Goal: Transaction & Acquisition: Purchase product/service

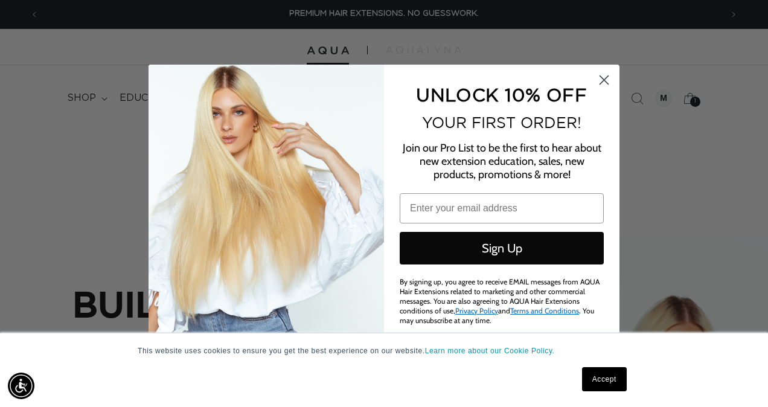
click at [608, 79] on circle "Close dialog" at bounding box center [604, 79] width 20 height 20
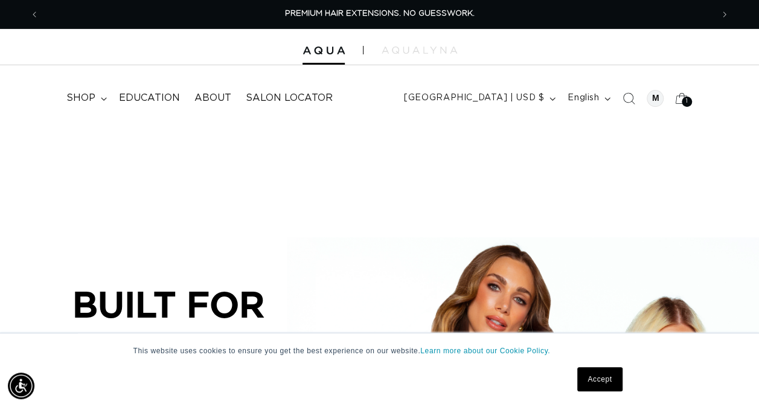
click at [86, 93] on span "shop" at bounding box center [80, 98] width 29 height 13
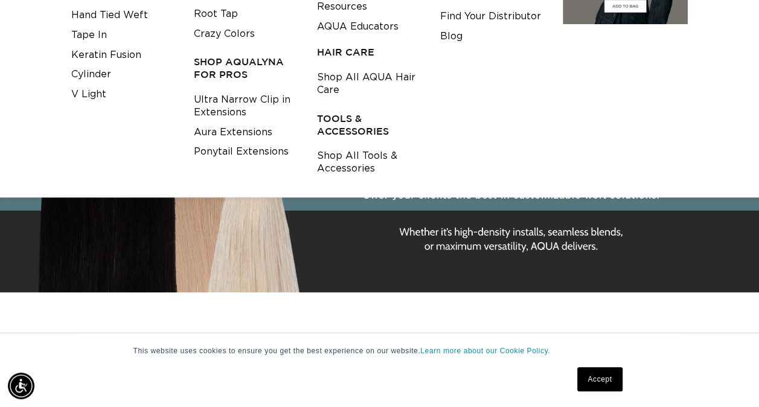
click at [260, 134] on link "Aura Extensions" at bounding box center [233, 133] width 79 height 20
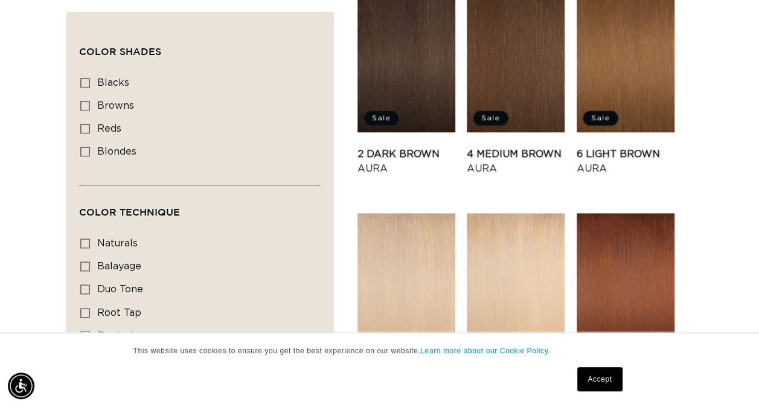
scroll to position [0, 673]
click at [521, 147] on link "4 Medium Brown Aura" at bounding box center [516, 161] width 98 height 29
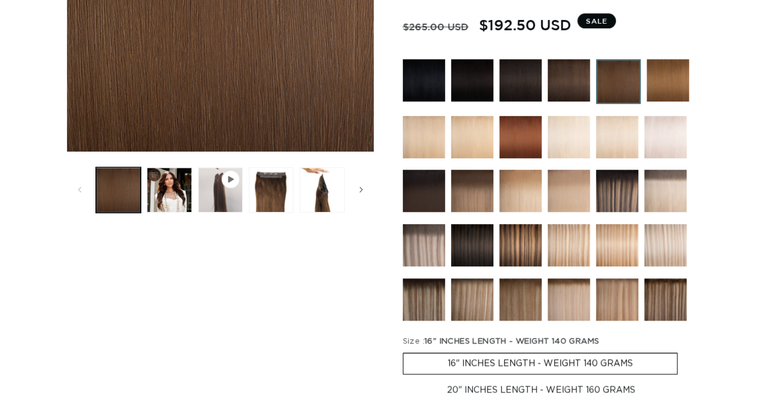
scroll to position [320, 0]
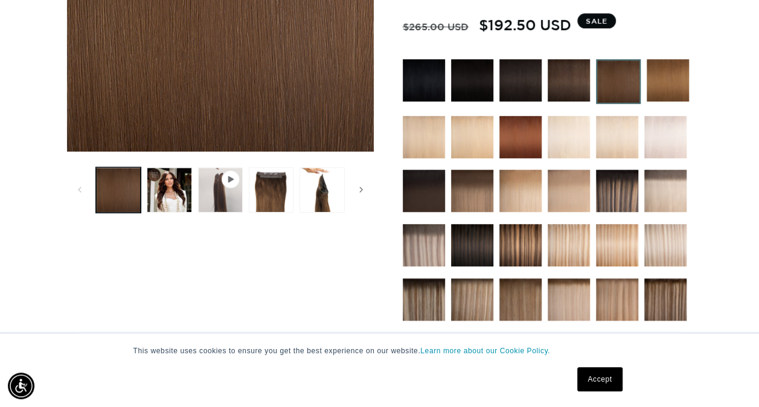
click at [278, 195] on button "Load image 3 in gallery view" at bounding box center [271, 189] width 45 height 45
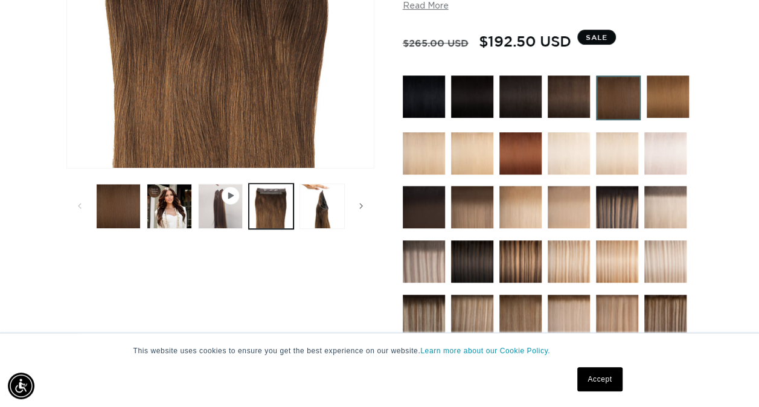
scroll to position [303, 0]
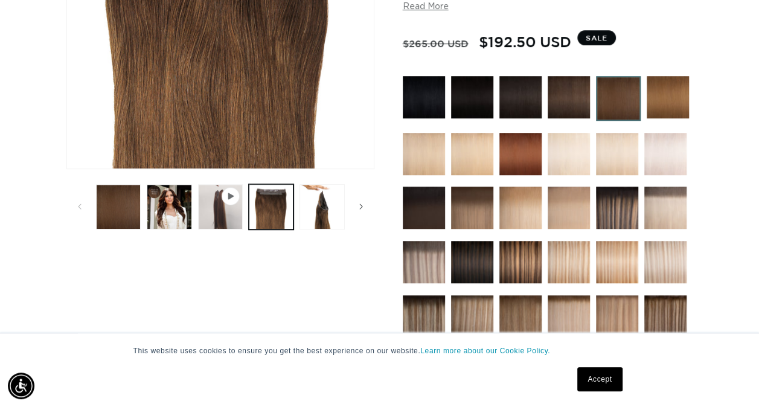
click at [317, 211] on button "Load image 4 in gallery view" at bounding box center [322, 206] width 45 height 45
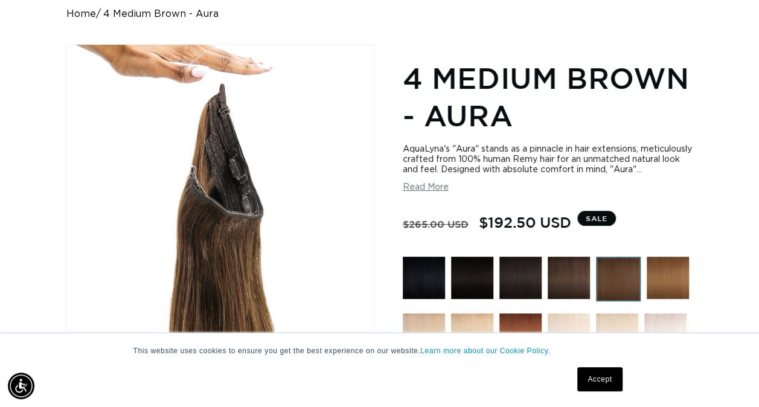
scroll to position [0, 0]
